Goal: Ask a question

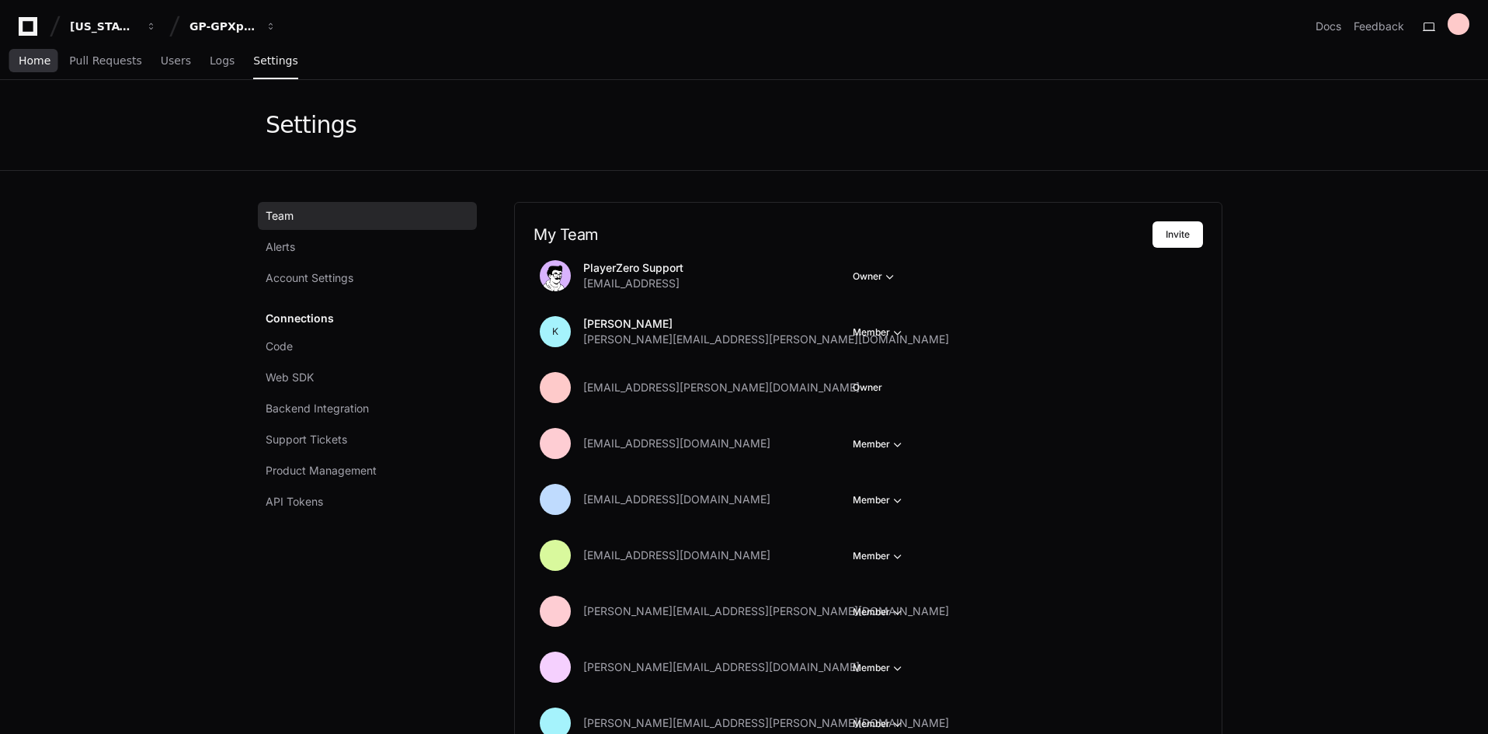
click at [31, 70] on link "Home" at bounding box center [35, 61] width 32 height 36
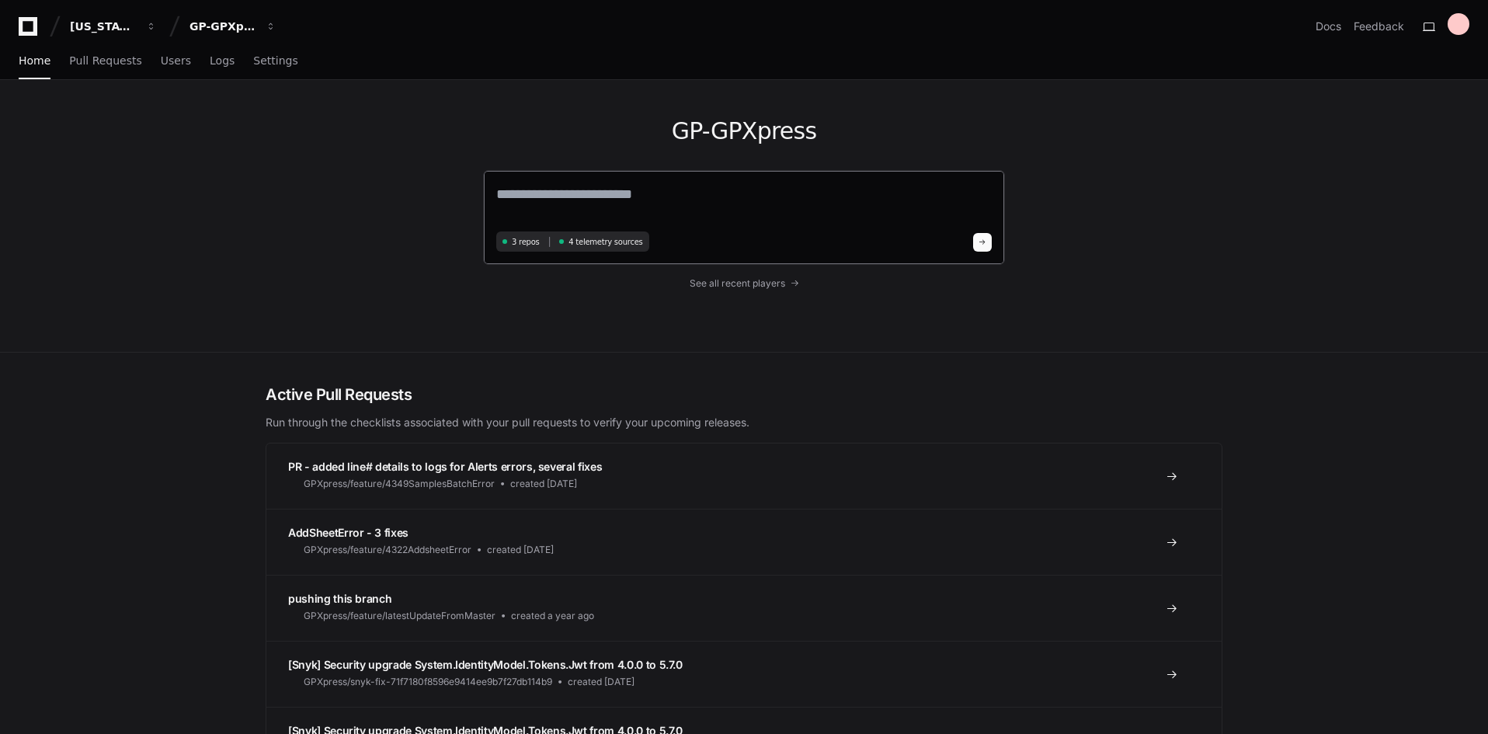
click at [558, 203] on textarea at bounding box center [744, 204] width 496 height 43
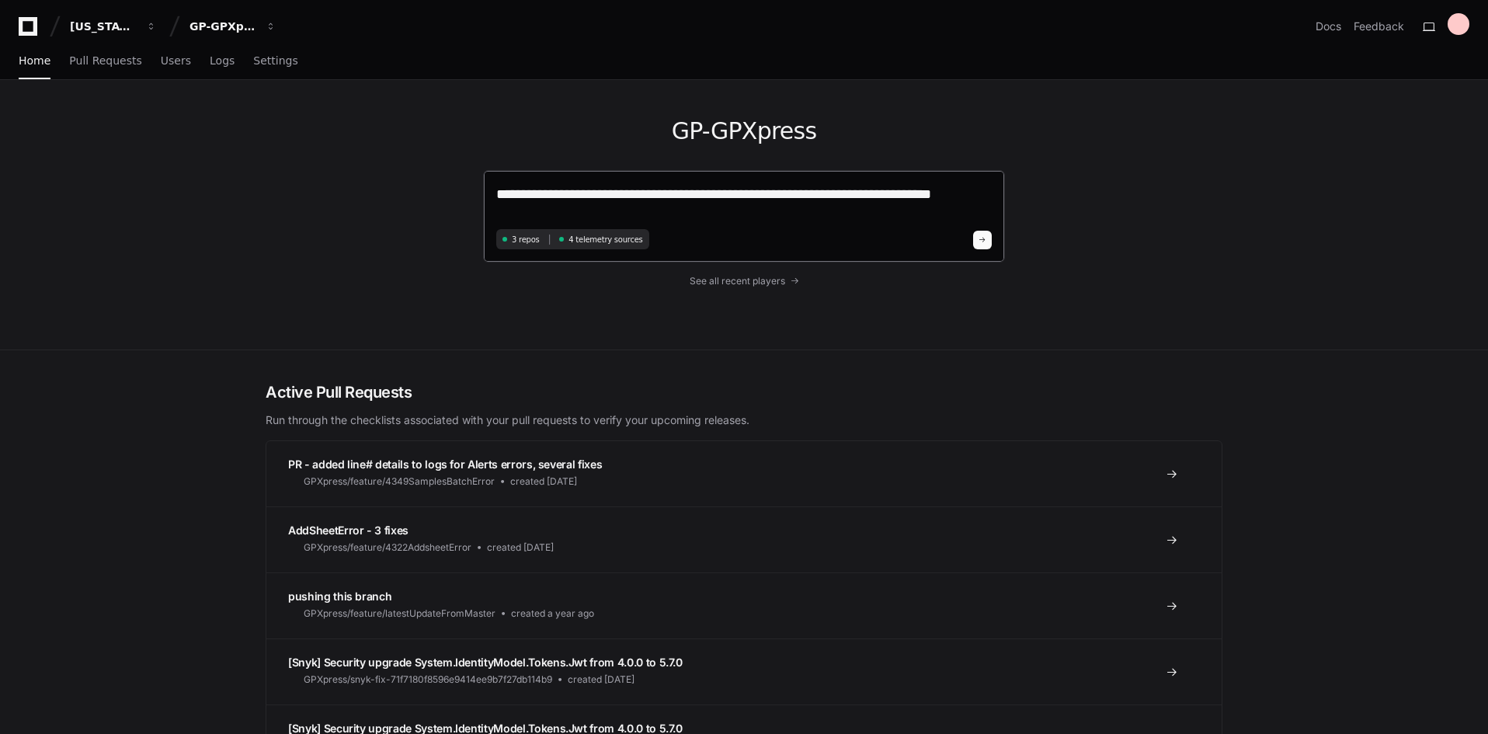
type textarea "**********"
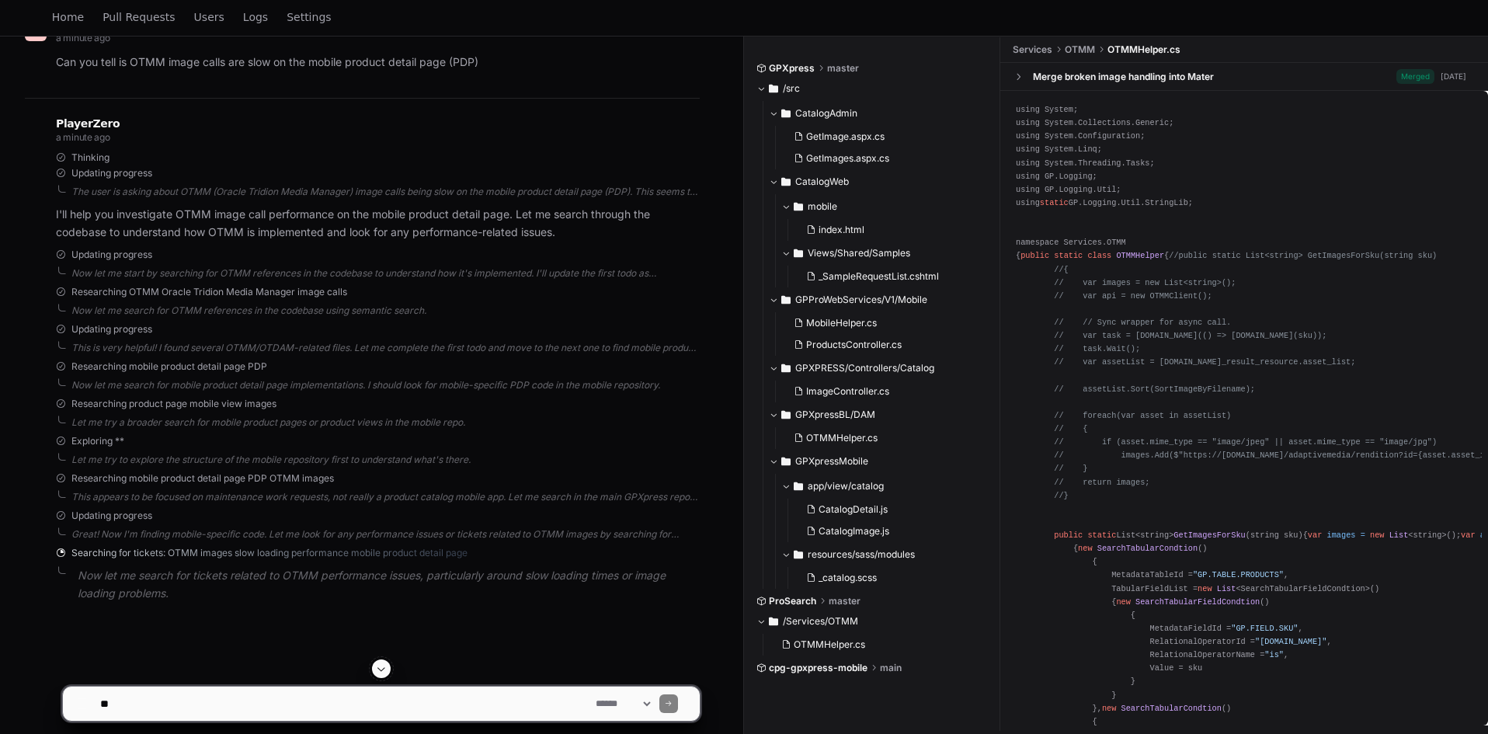
scroll to position [252, 0]
